Goal: Information Seeking & Learning: Learn about a topic

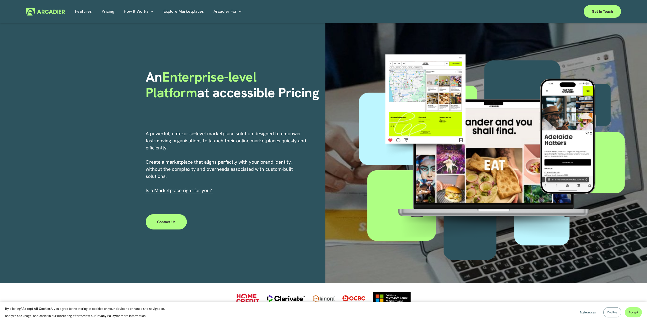
click at [616, 314] on span "Decline" at bounding box center [613, 313] width 10 height 4
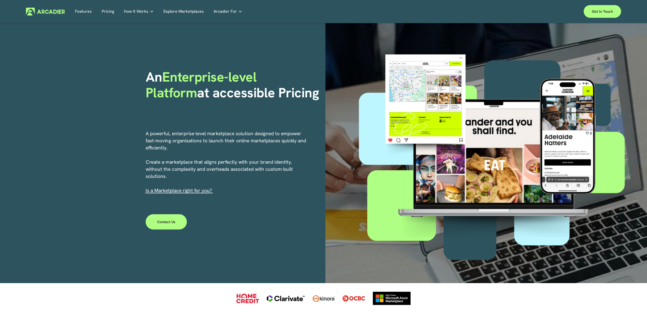
click at [110, 13] on link "Pricing" at bounding box center [108, 12] width 12 height 8
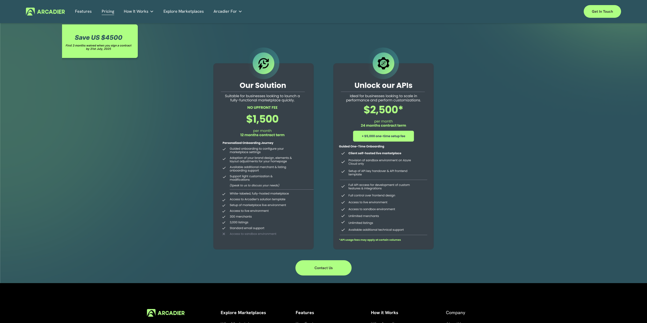
click at [118, 145] on div at bounding box center [323, 153] width 647 height 260
click at [184, 9] on link "Explore Marketplaces" at bounding box center [184, 12] width 40 height 8
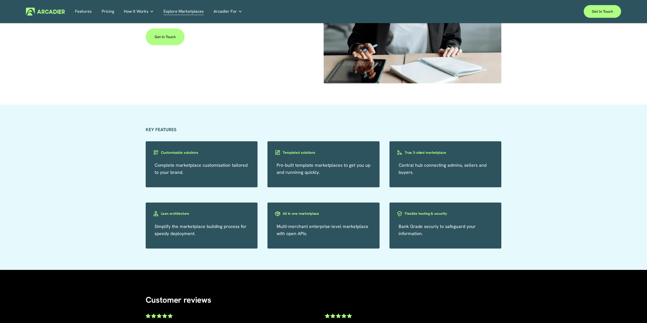
scroll to position [865, 0]
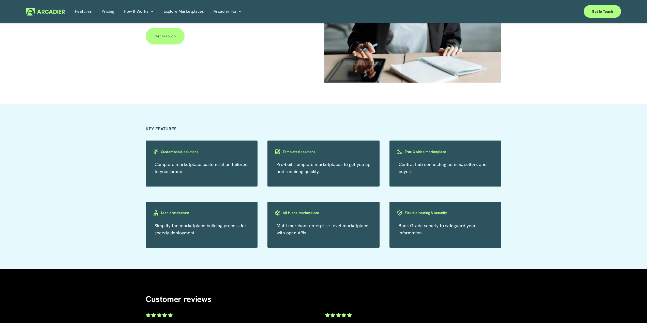
click at [298, 152] on h3 "Templated solutions" at bounding box center [299, 152] width 32 height 5
